Goal: Task Accomplishment & Management: Manage account settings

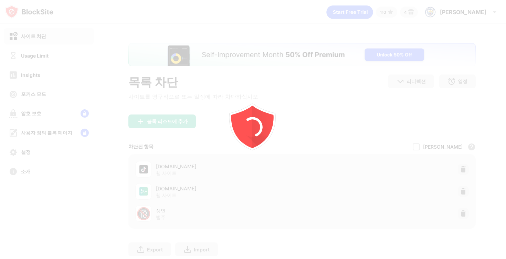
click at [42, 50] on div at bounding box center [253, 129] width 506 height 259
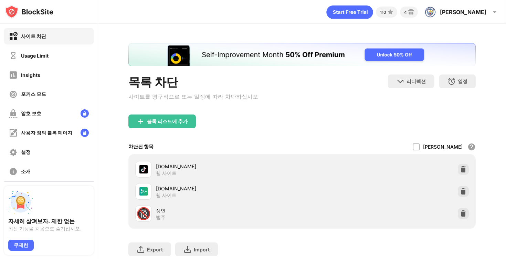
click at [44, 57] on div "Usage Limit" at bounding box center [35, 56] width 28 height 6
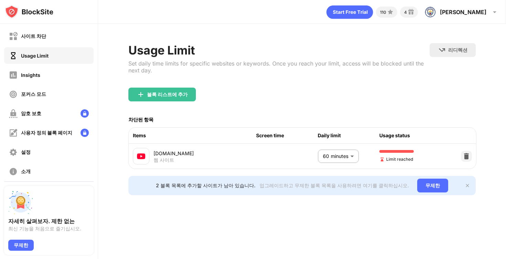
click at [68, 57] on div "Usage Limit" at bounding box center [49, 55] width 90 height 17
